Goal: Navigation & Orientation: Find specific page/section

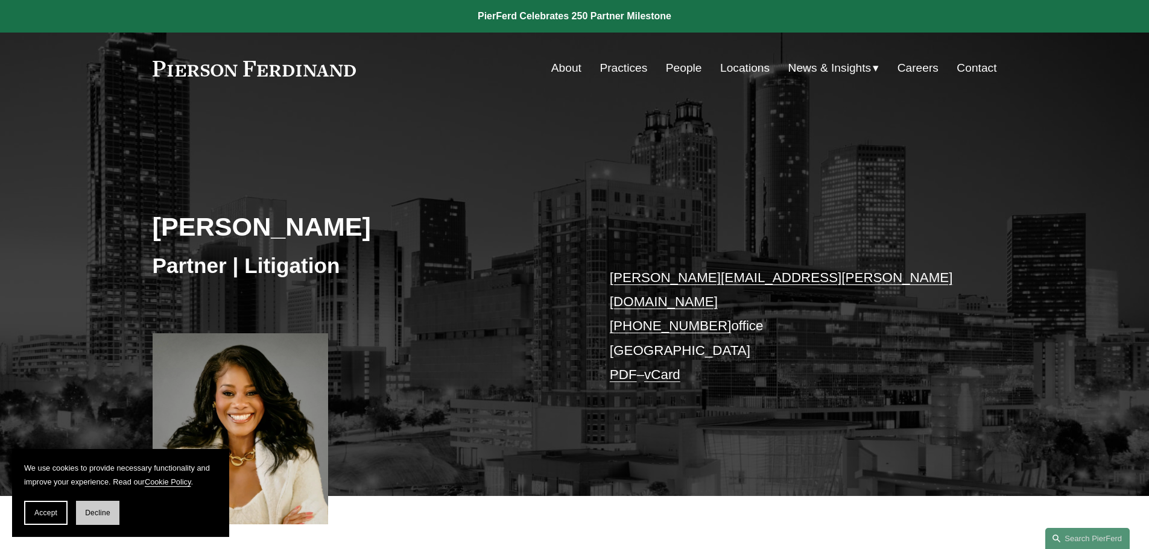
click at [95, 517] on span "Decline" at bounding box center [97, 513] width 25 height 8
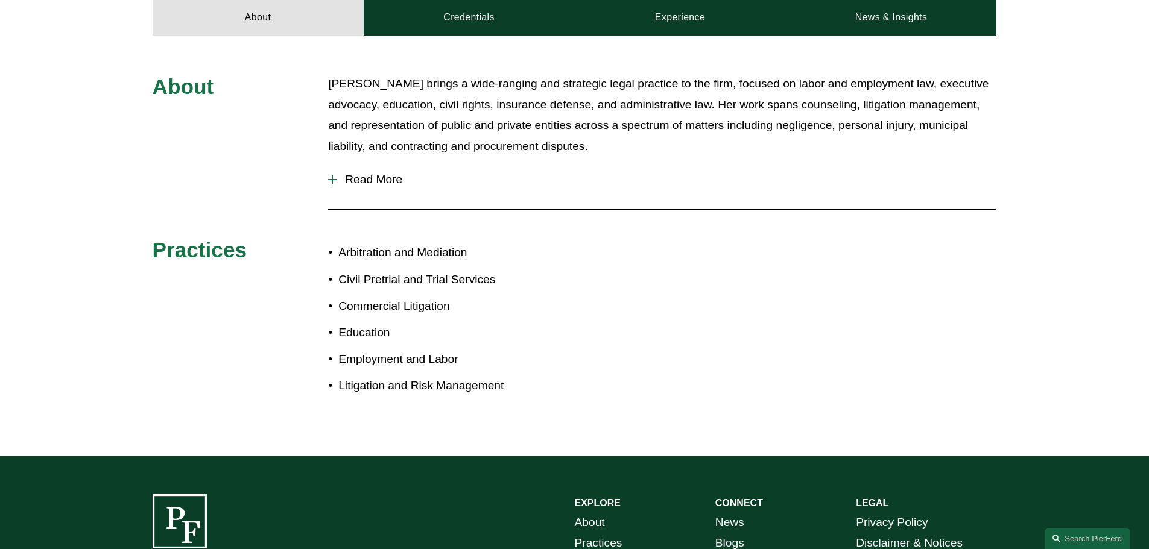
scroll to position [557, 0]
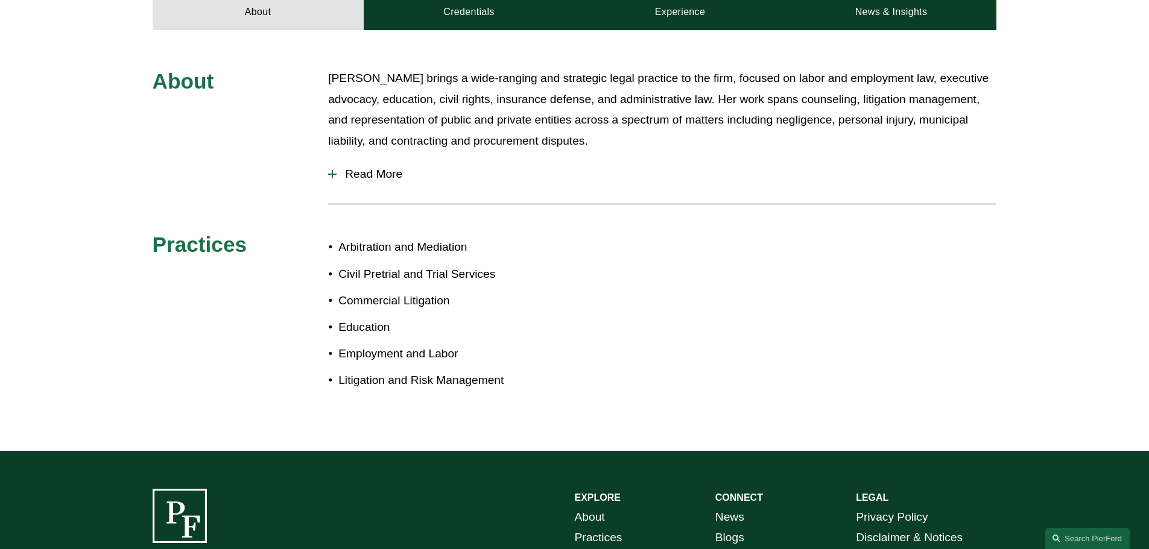
click at [334, 170] on div at bounding box center [332, 174] width 8 height 8
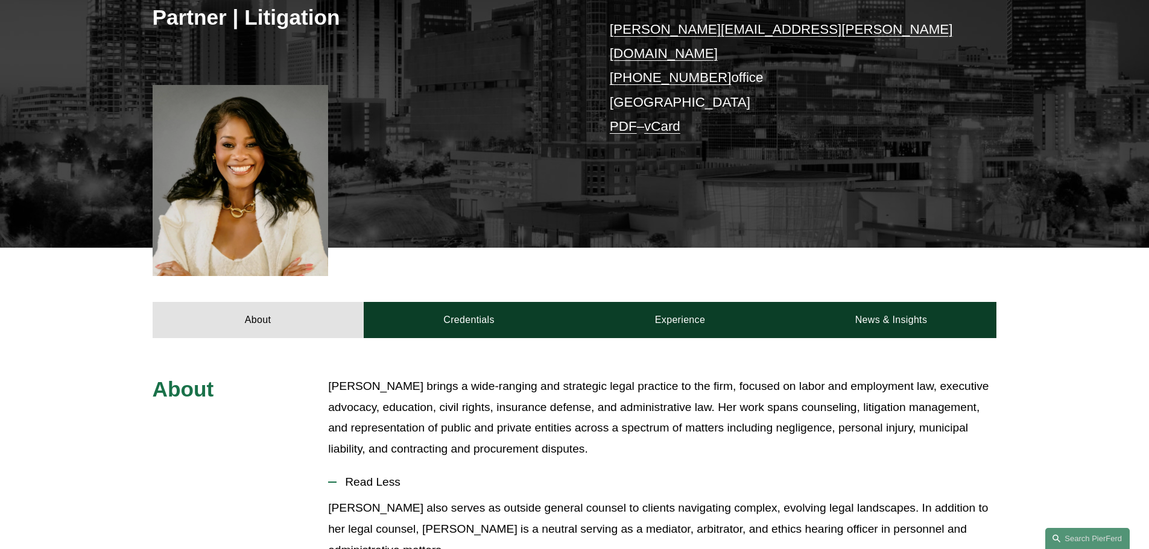
scroll to position [220, 0]
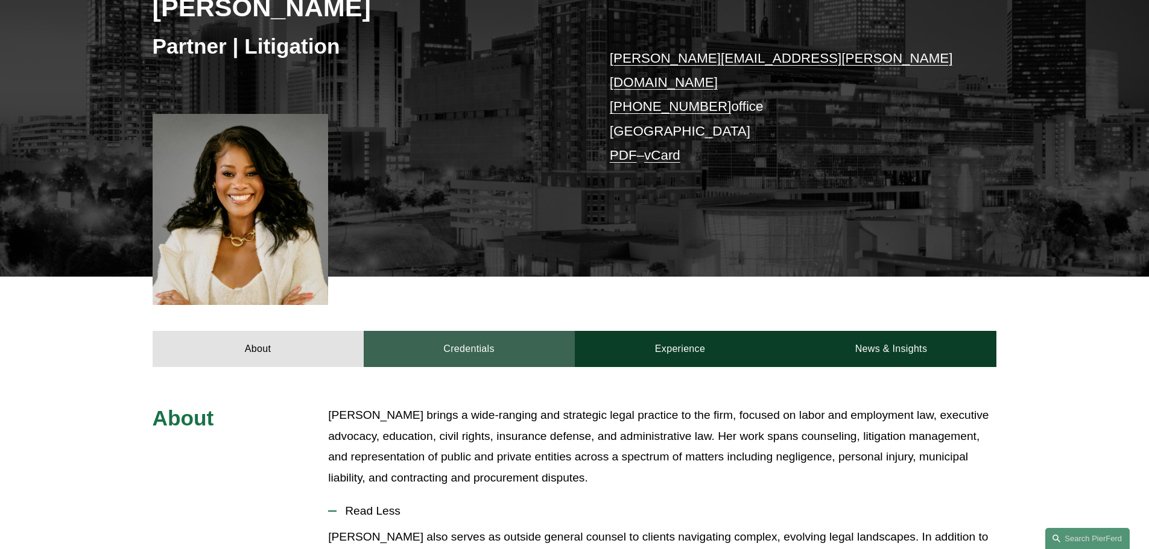
click at [479, 346] on link "Credentials" at bounding box center [469, 349] width 211 height 36
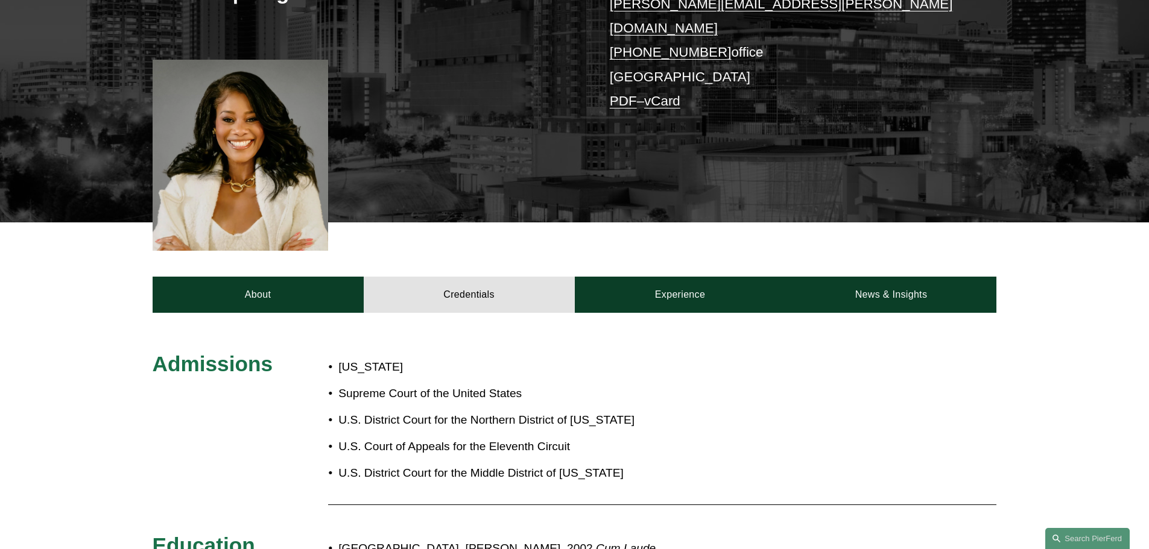
scroll to position [276, 0]
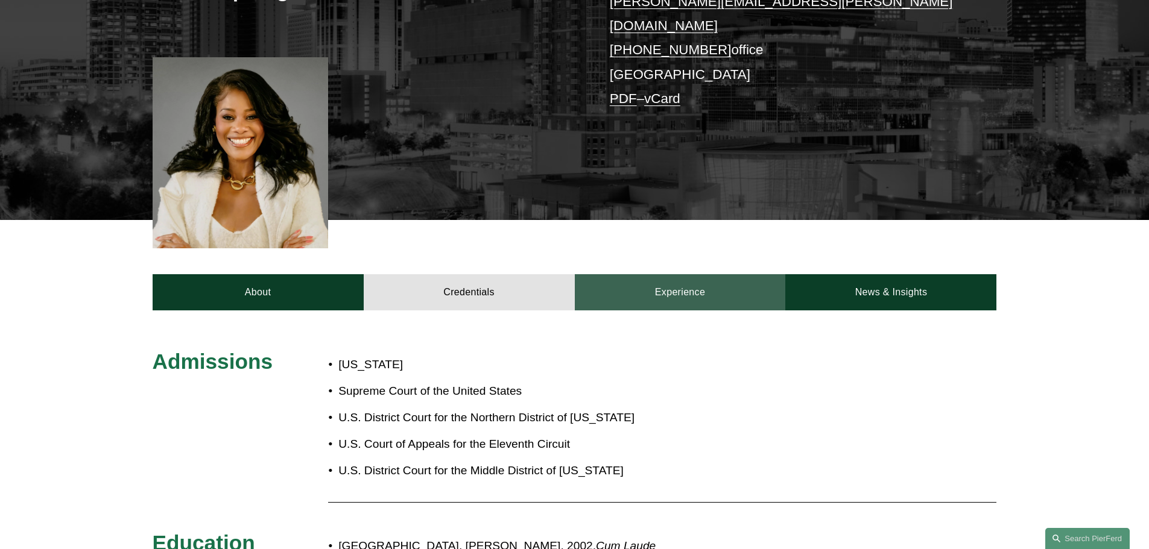
click at [696, 296] on link "Experience" at bounding box center [680, 292] width 211 height 36
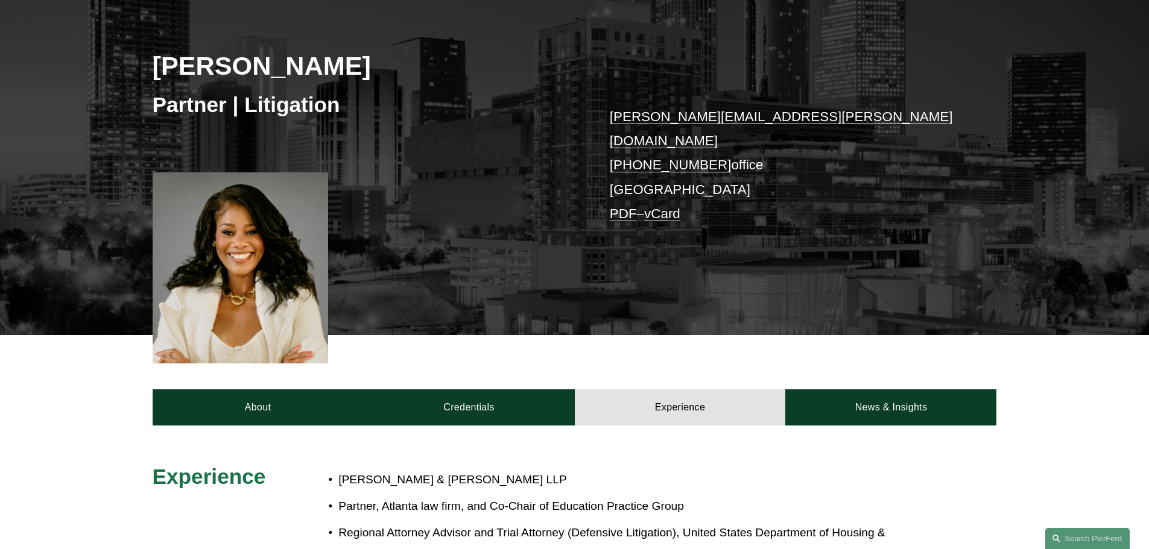
scroll to position [445, 0]
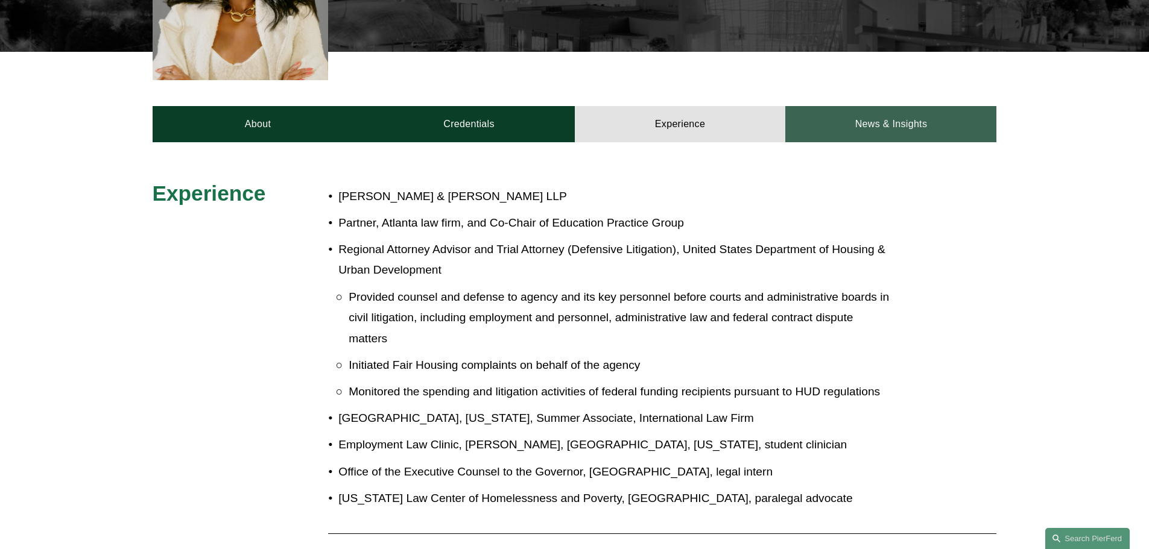
click at [943, 113] on link "News & Insights" at bounding box center [890, 124] width 211 height 36
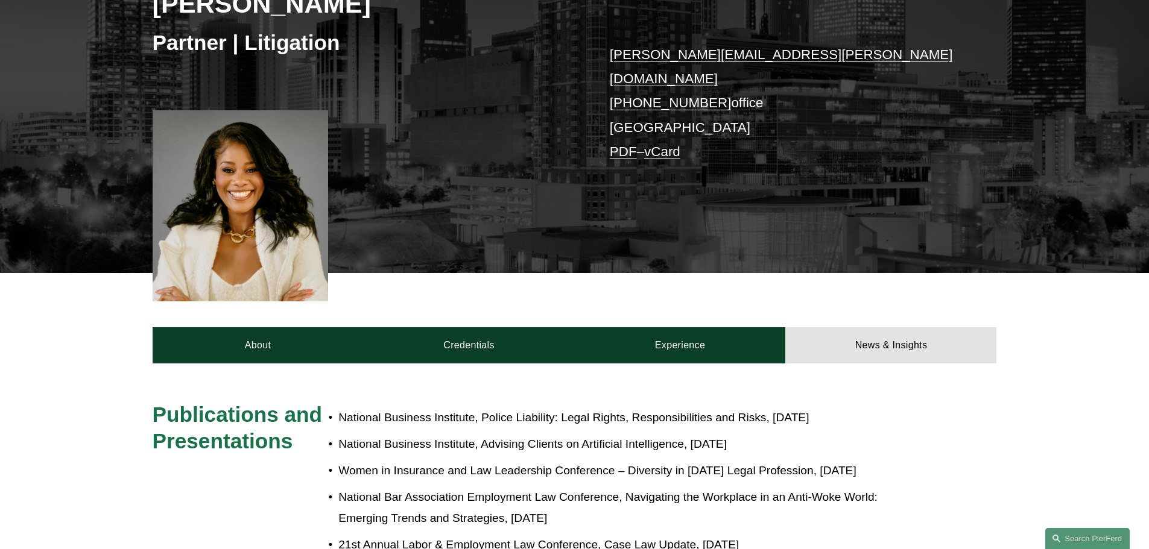
scroll to position [0, 0]
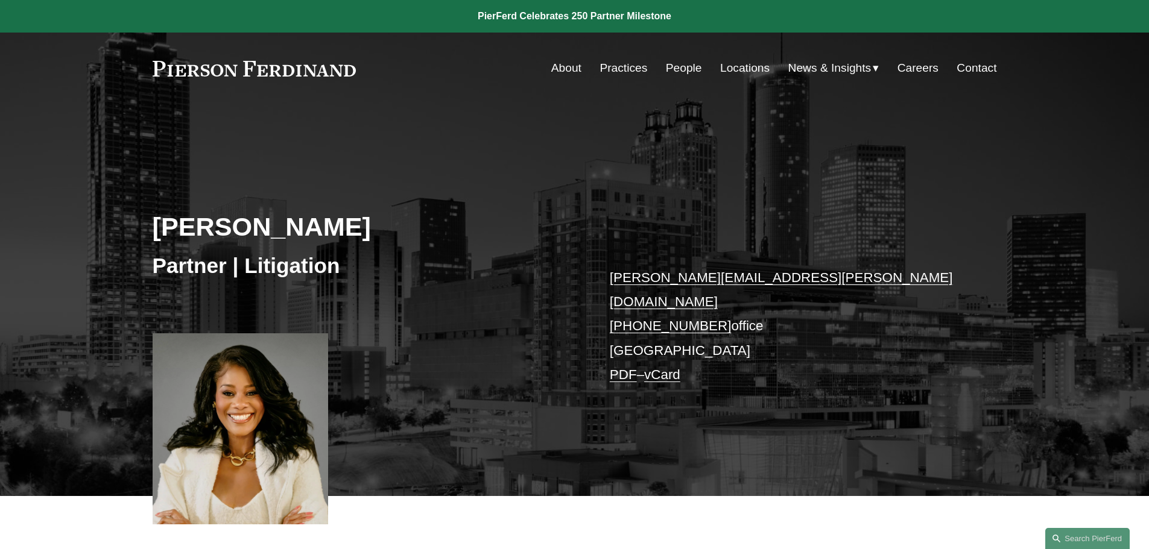
click at [570, 68] on link "About" at bounding box center [566, 68] width 30 height 23
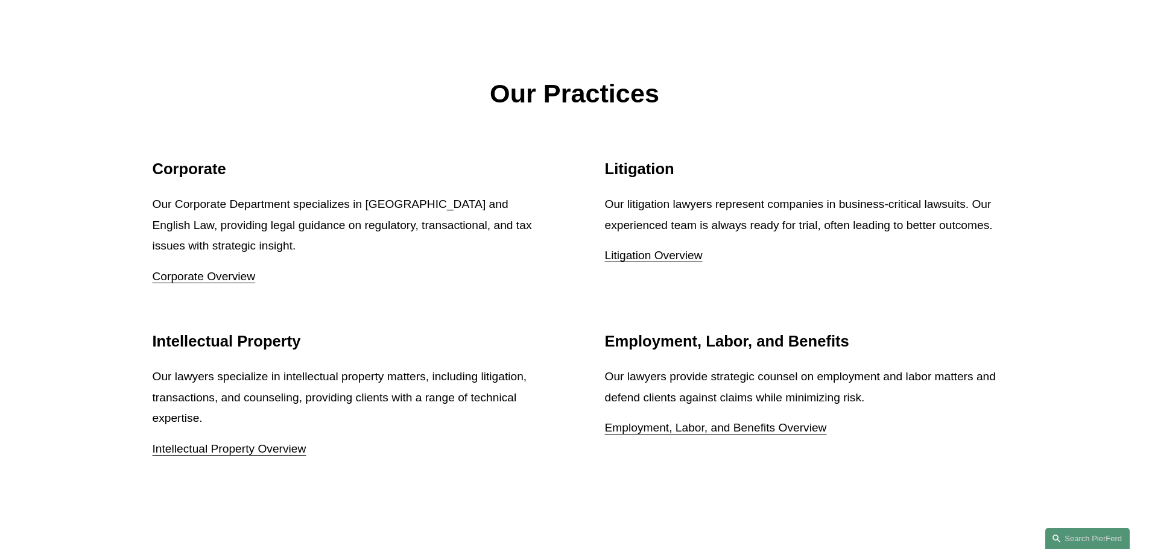
scroll to position [1533, 0]
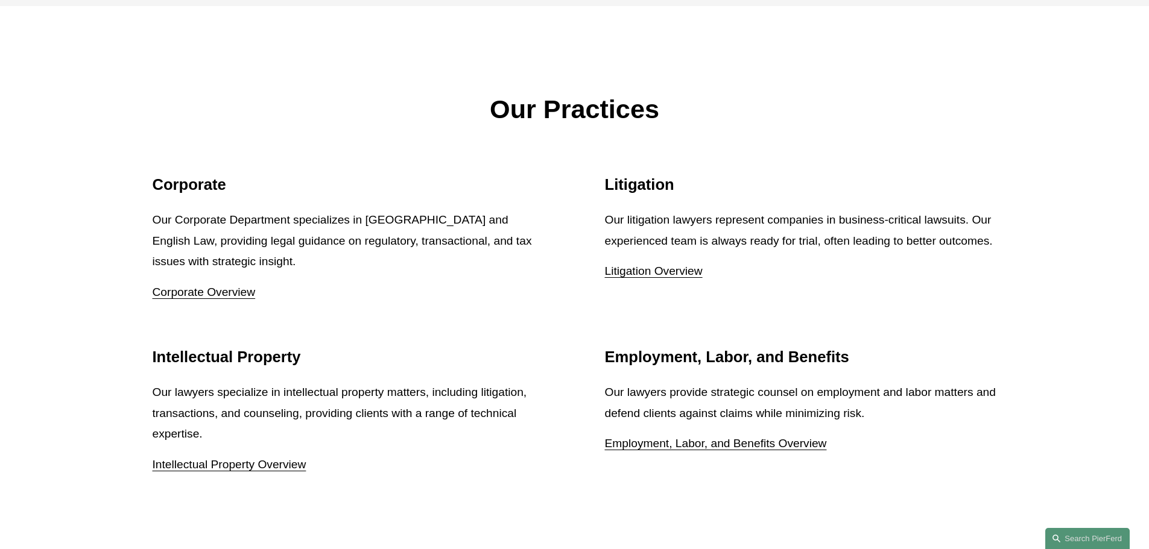
click at [638, 271] on link "Litigation Overview" at bounding box center [654, 271] width 98 height 13
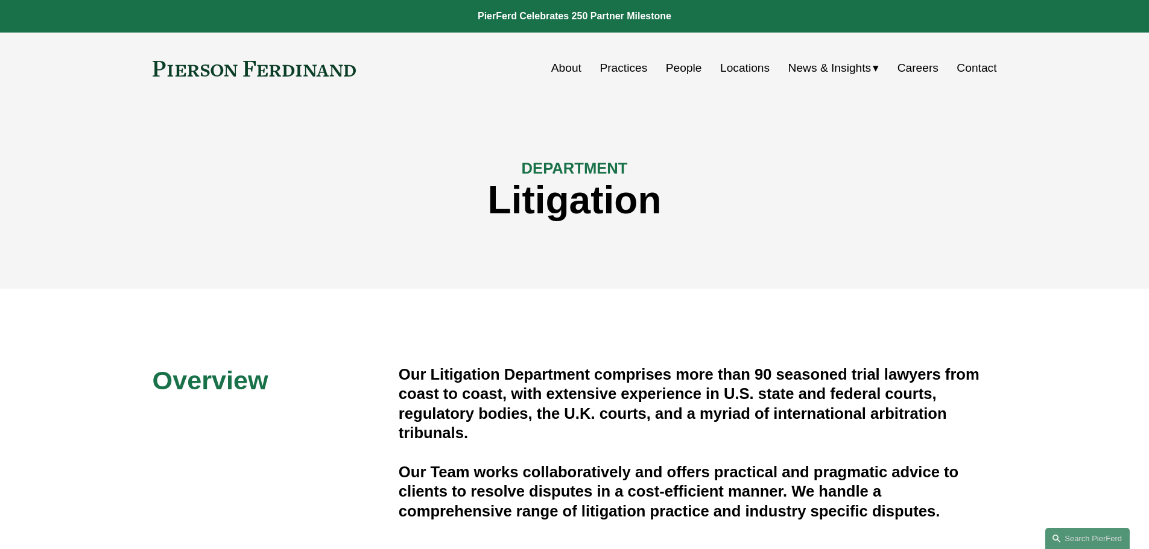
click at [720, 67] on link "Locations" at bounding box center [744, 68] width 49 height 23
click at [639, 74] on link "Practices" at bounding box center [624, 68] width 48 height 23
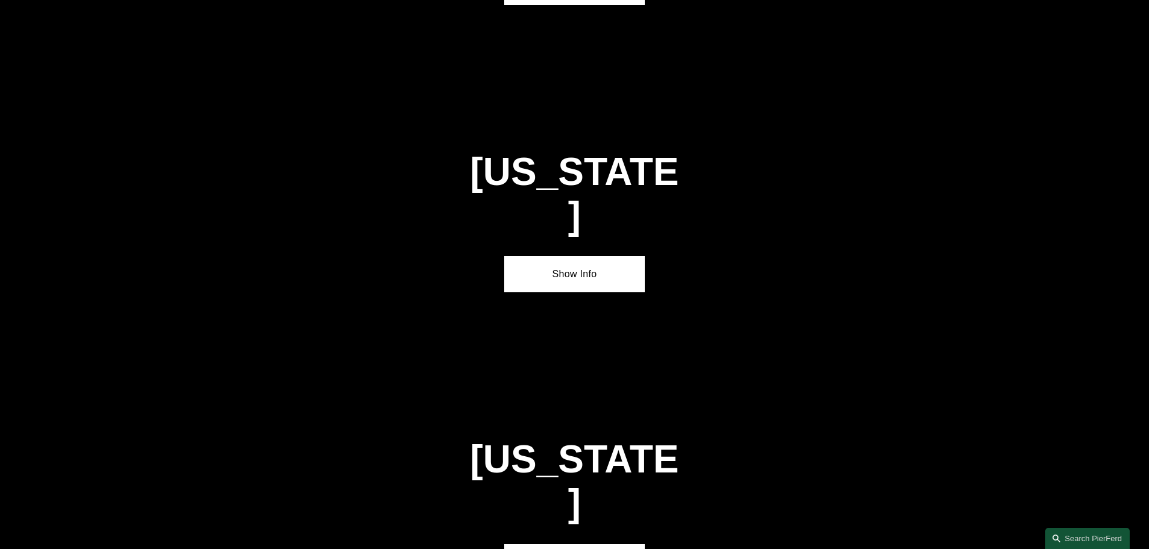
scroll to position [1770, 0]
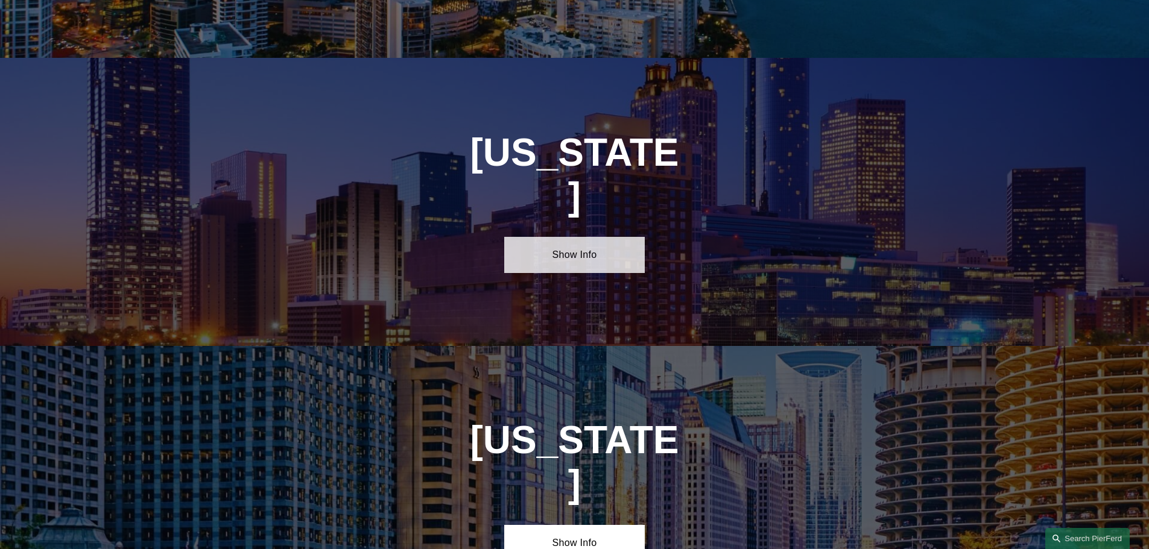
click at [629, 237] on link "Show Info" at bounding box center [574, 255] width 141 height 36
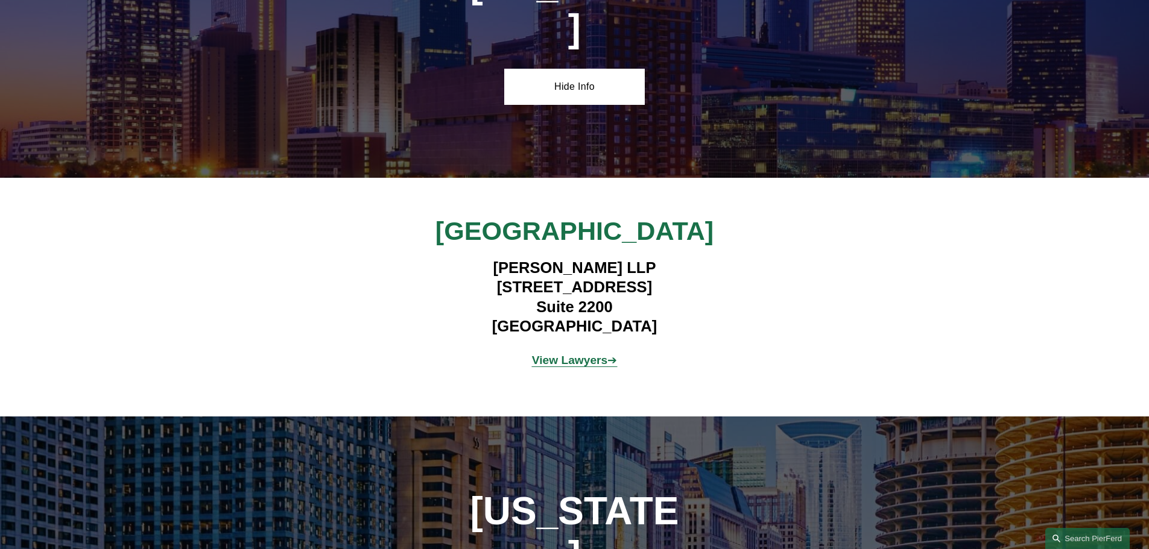
scroll to position [1951, 0]
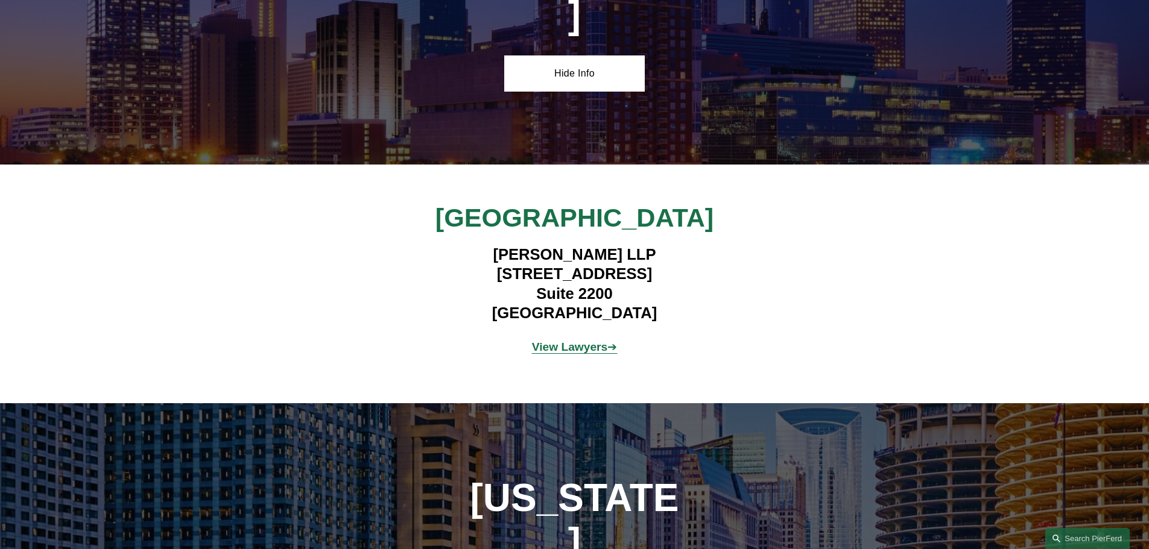
click at [584, 341] on strong "View Lawyers" at bounding box center [570, 347] width 76 height 13
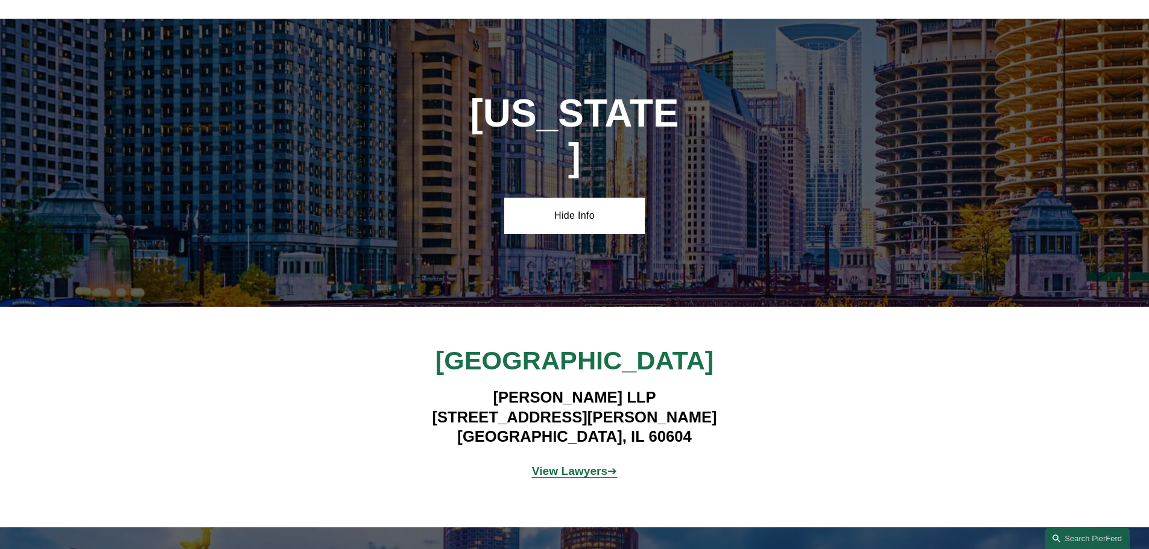
scroll to position [2301, 0]
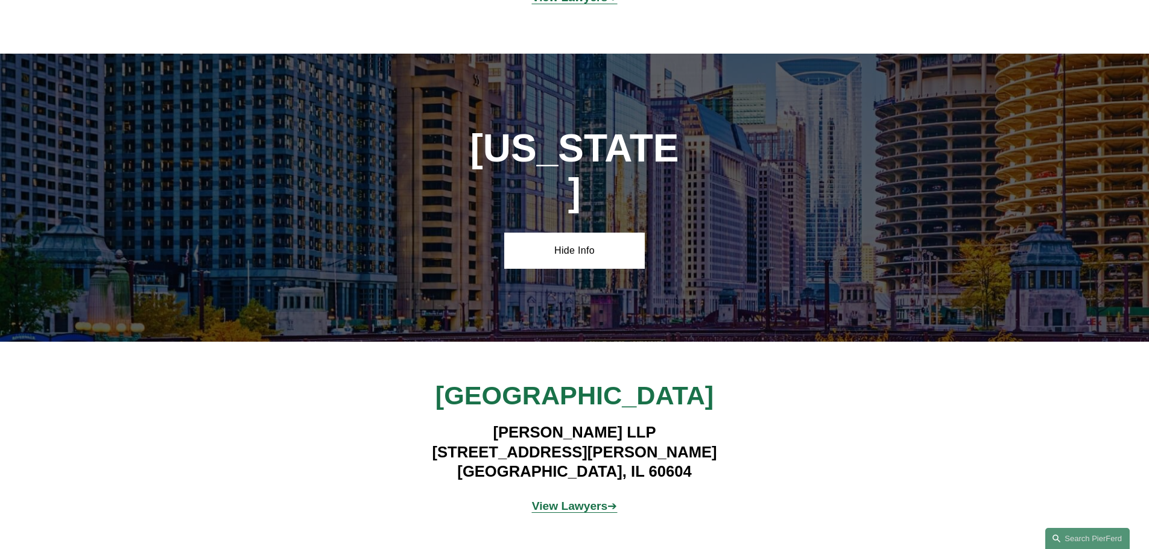
click at [575, 500] on strong "View Lawyers" at bounding box center [570, 506] width 76 height 13
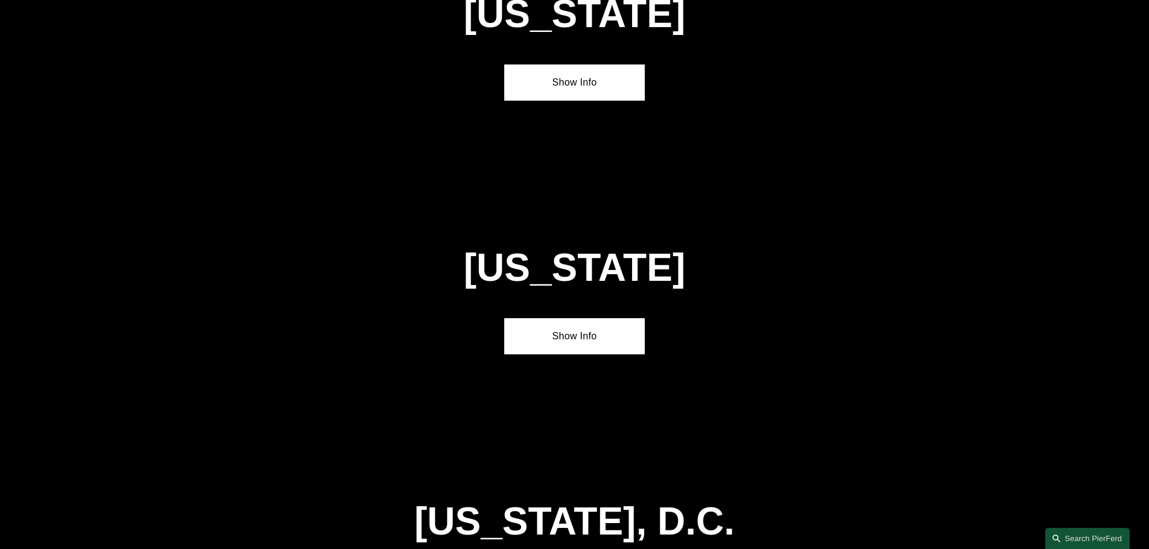
scroll to position [5321, 0]
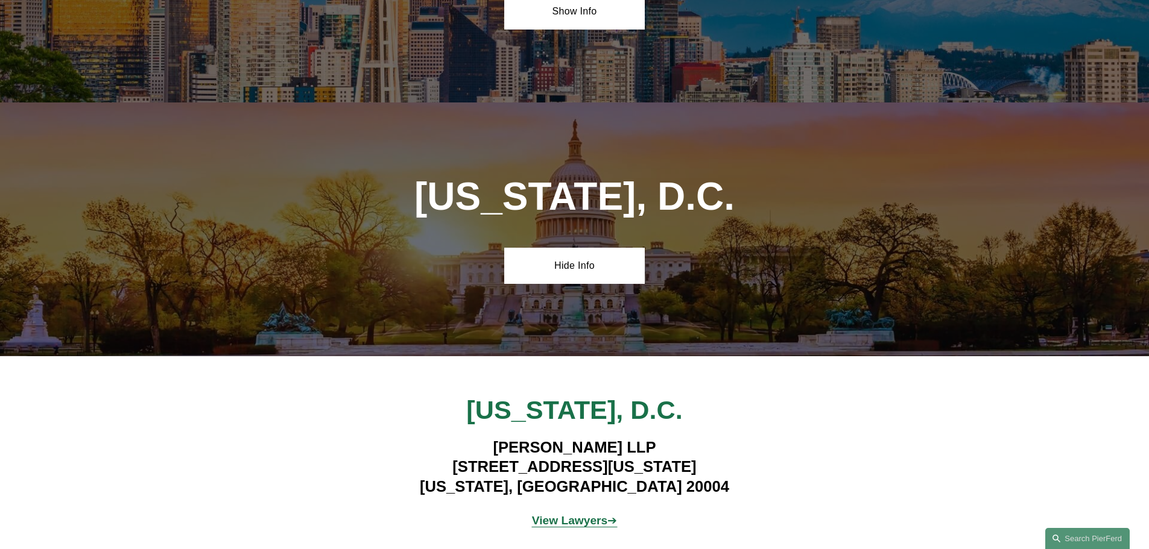
scroll to position [5653, 0]
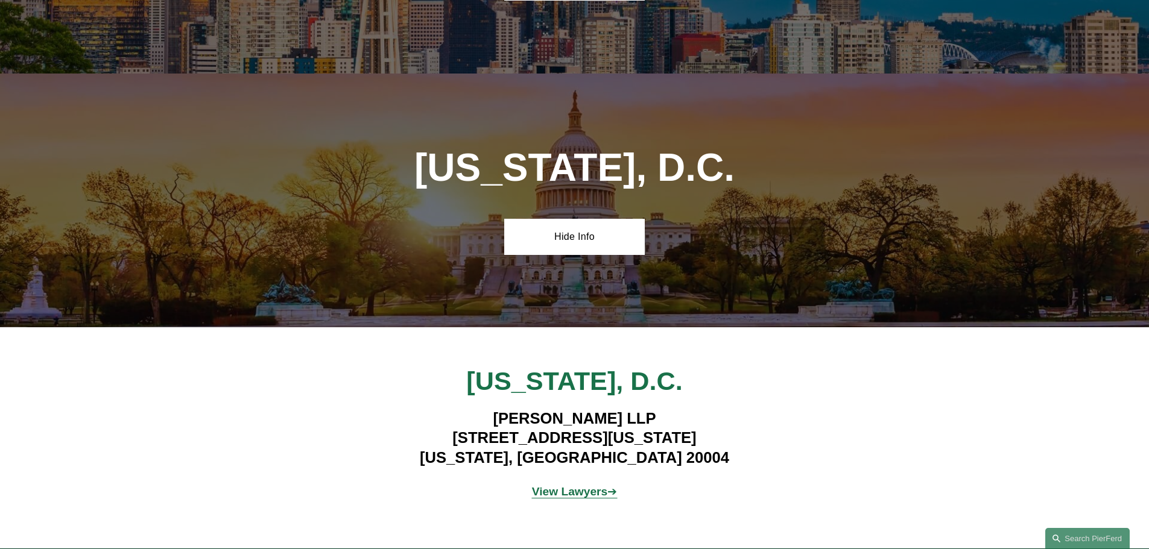
click at [569, 486] on strong "View Lawyers" at bounding box center [570, 492] width 76 height 13
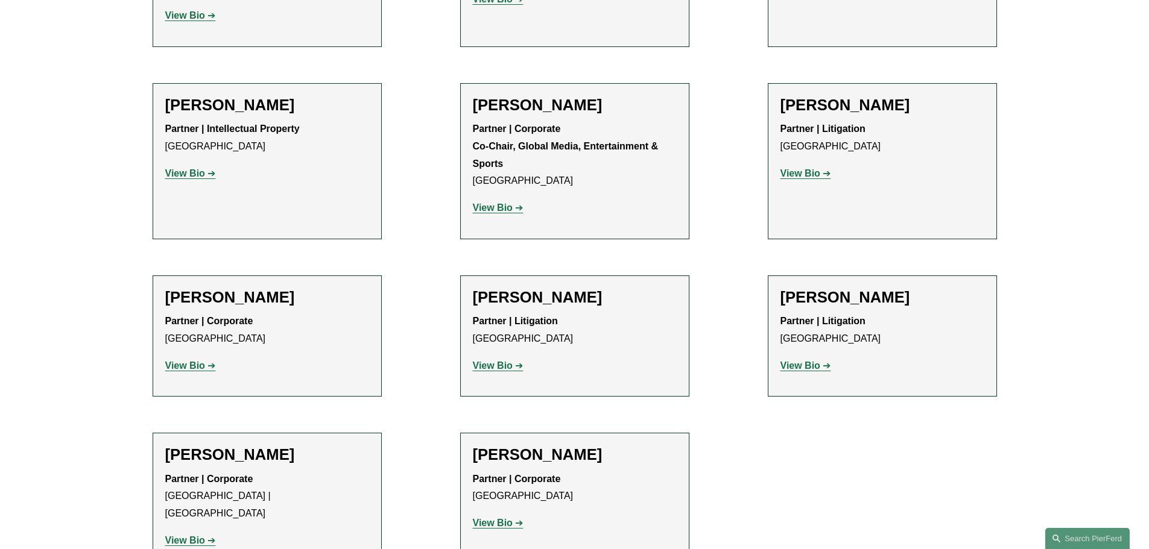
scroll to position [1754, 0]
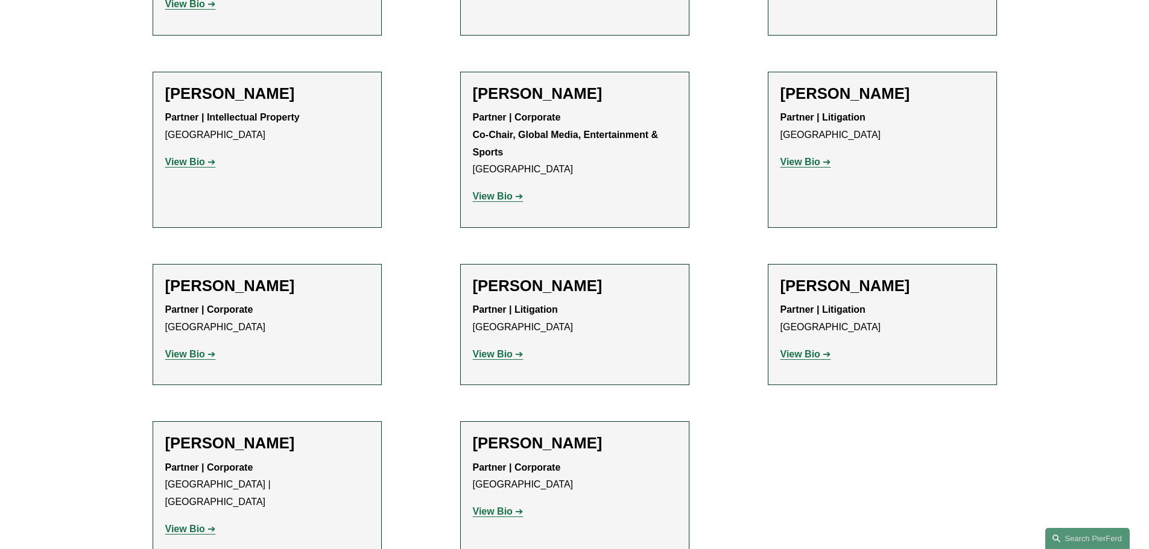
click at [790, 349] on strong "View Bio" at bounding box center [800, 354] width 40 height 10
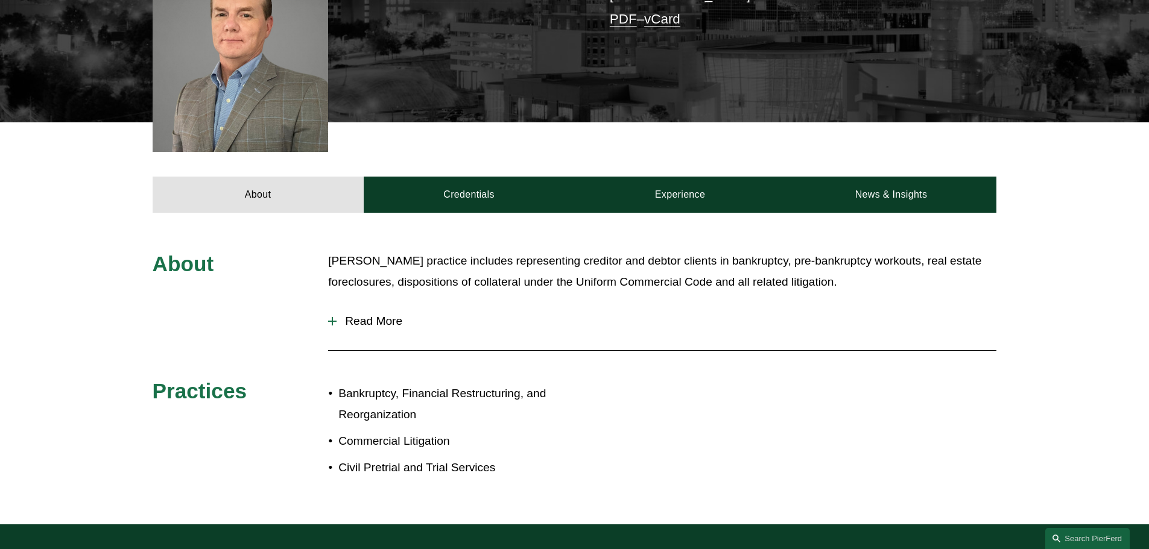
scroll to position [385, 0]
